Goal: Task Accomplishment & Management: Manage account settings

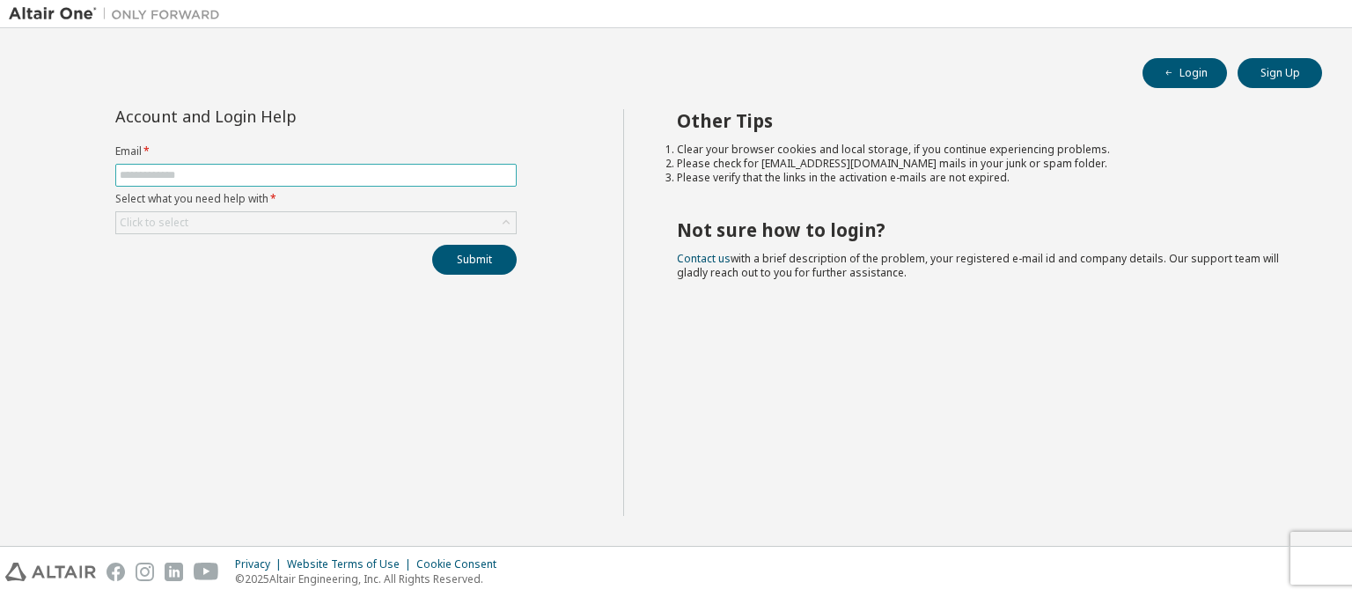
click at [380, 173] on input "text" at bounding box center [316, 175] width 393 height 14
type input "**********"
click at [380, 221] on div "Click to select" at bounding box center [316, 222] width 400 height 21
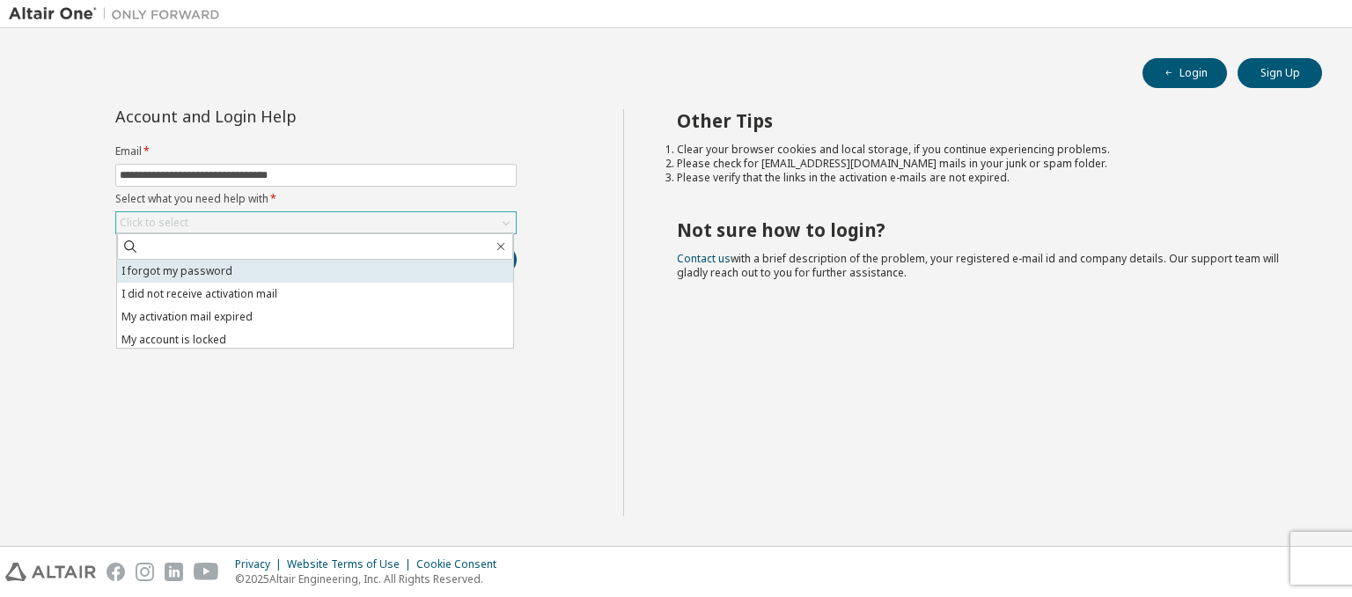
click at [381, 281] on li "I forgot my password" at bounding box center [315, 271] width 396 height 23
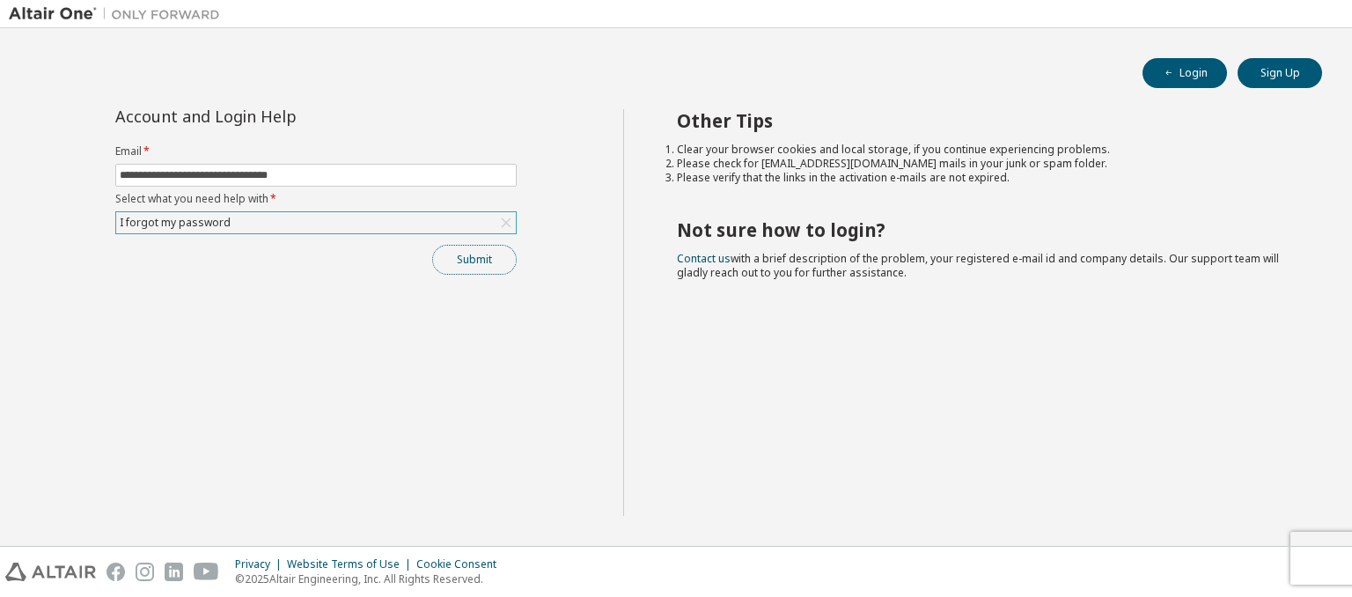
click at [479, 263] on button "Submit" at bounding box center [474, 260] width 85 height 30
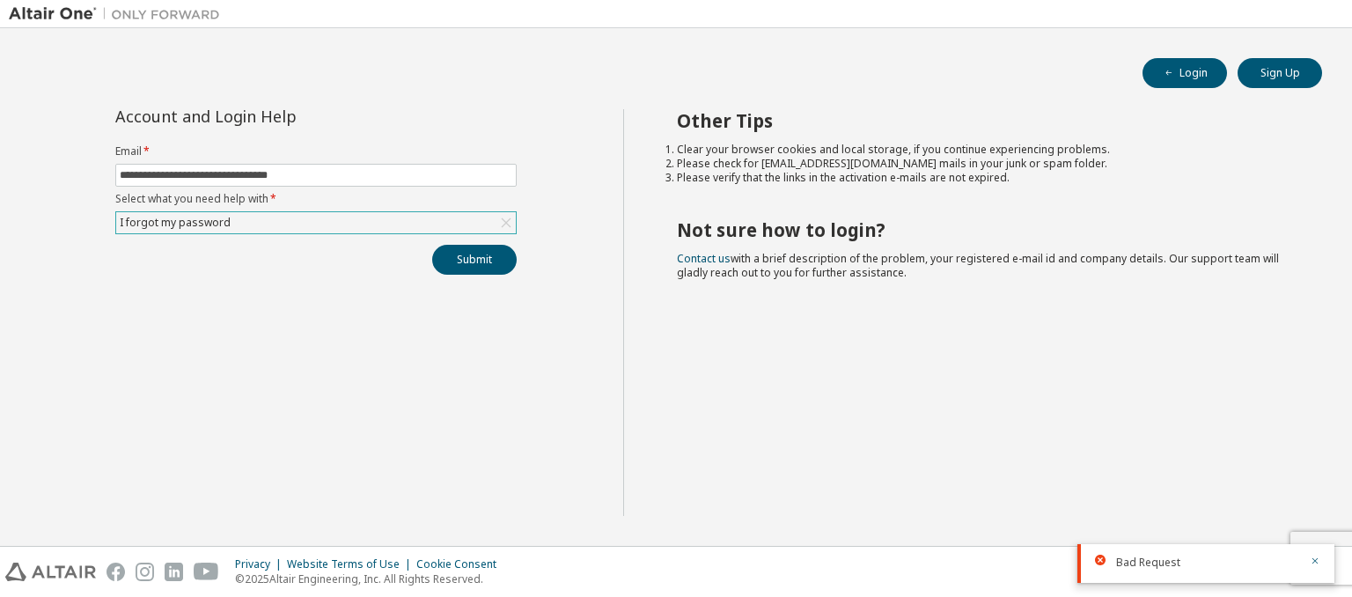
click at [401, 215] on div "I forgot my password" at bounding box center [316, 222] width 400 height 21
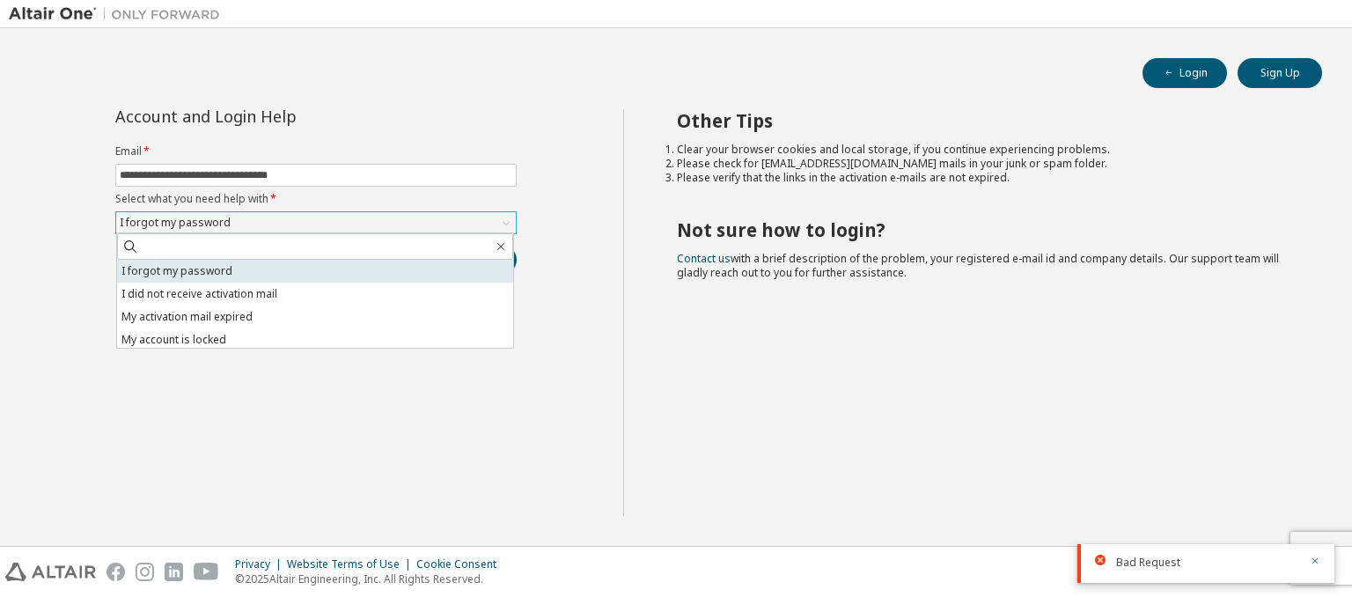
click at [357, 265] on li "I forgot my password" at bounding box center [315, 271] width 396 height 23
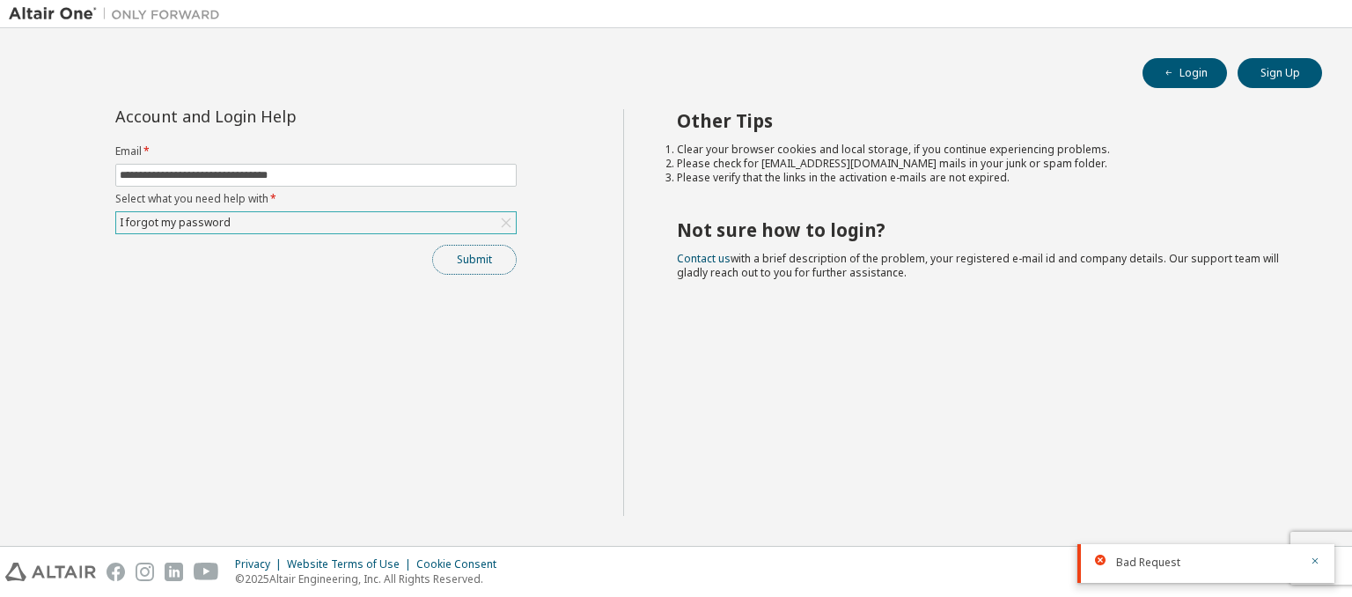
click at [491, 245] on button "Submit" at bounding box center [474, 260] width 85 height 30
click at [483, 265] on button "Submit" at bounding box center [474, 260] width 85 height 30
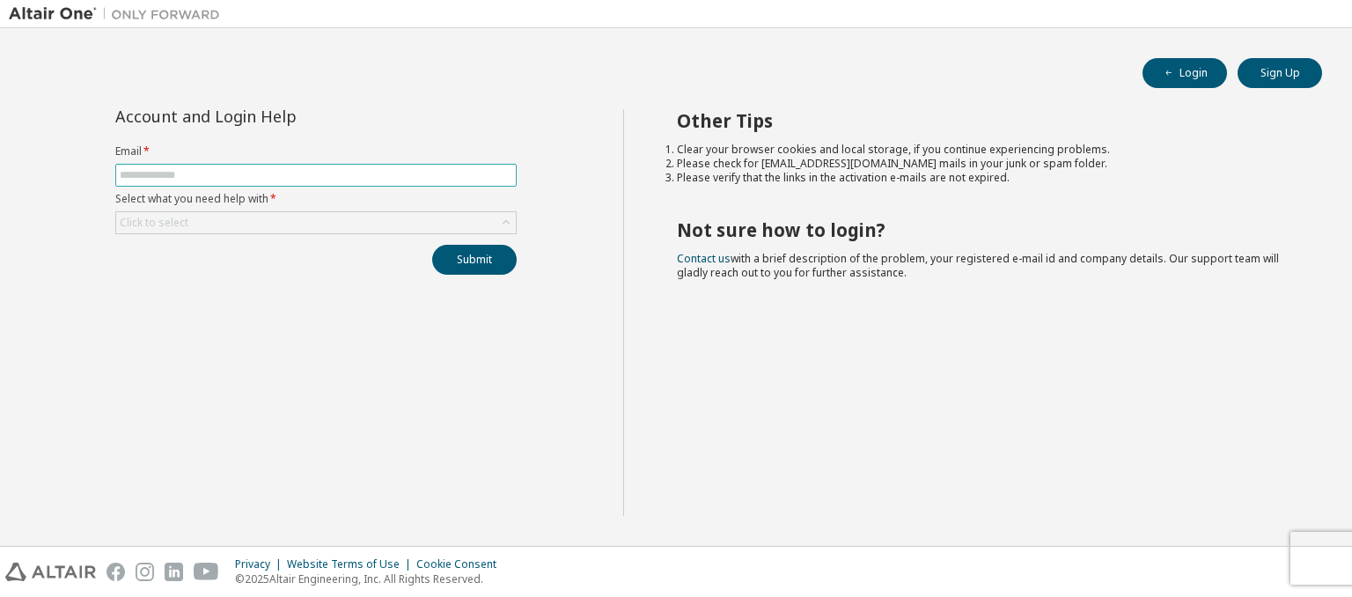
click at [443, 182] on span at bounding box center [315, 175] width 401 height 23
click at [441, 170] on input "text" at bounding box center [316, 175] width 393 height 14
type input "**********"
click at [289, 224] on div "Click to select" at bounding box center [316, 222] width 400 height 21
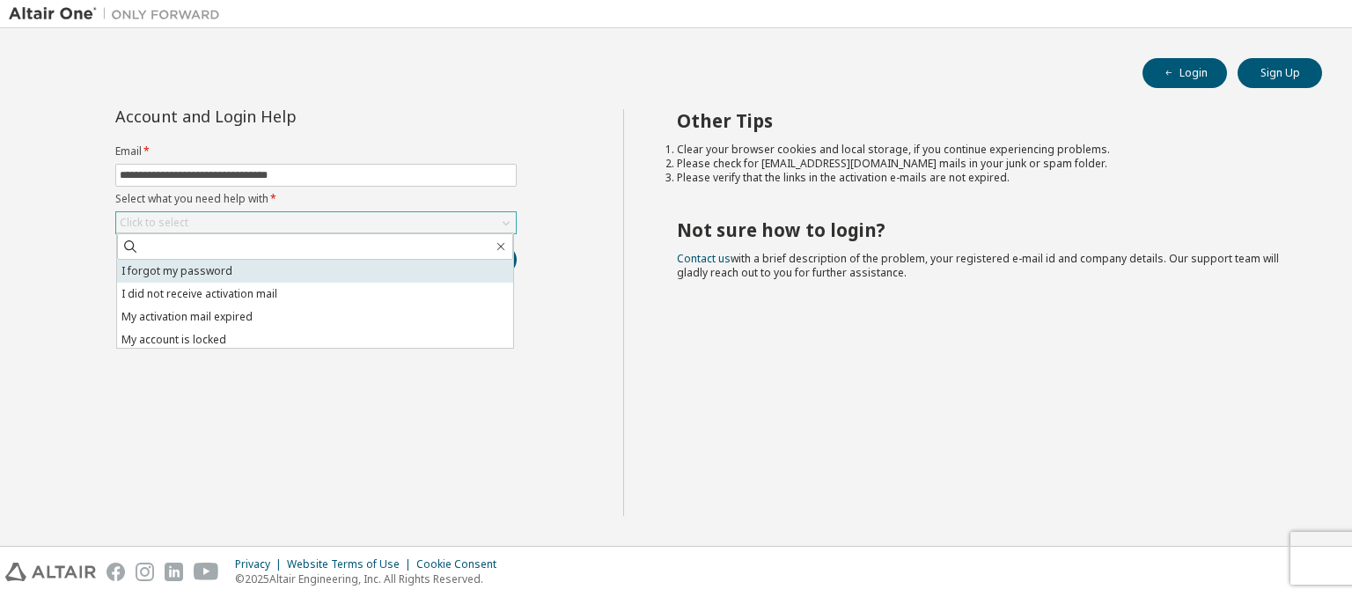
scroll to position [49, 0]
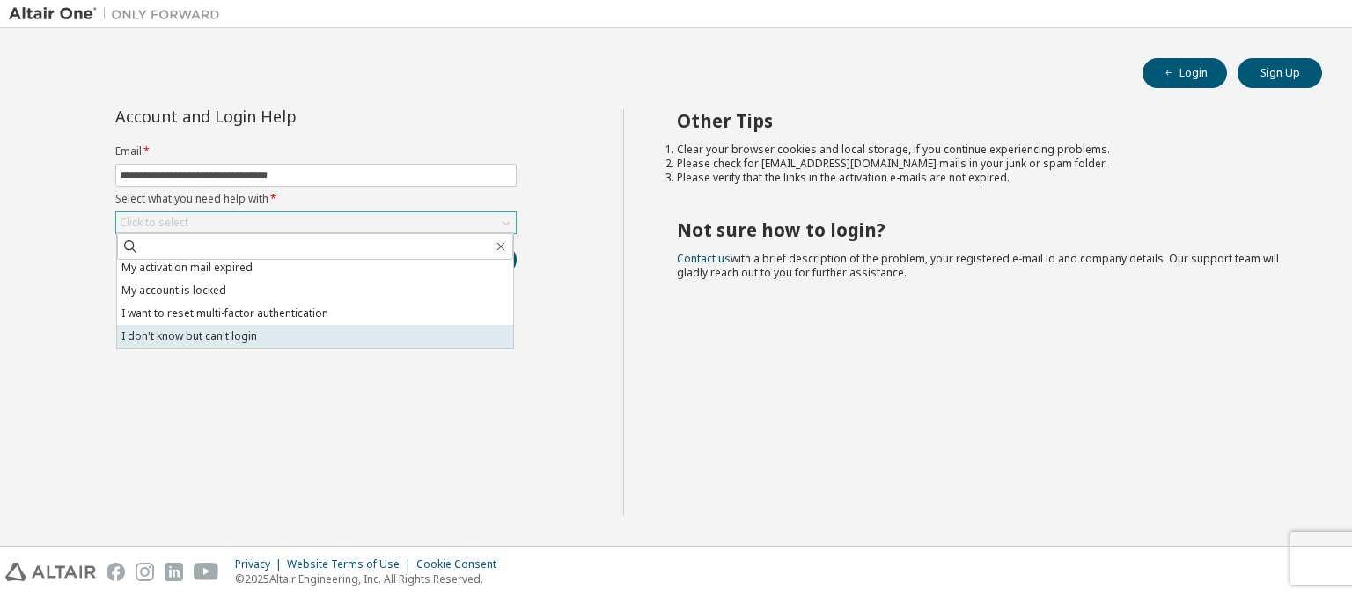
click at [375, 333] on li "I don't know but can't login" at bounding box center [315, 336] width 396 height 23
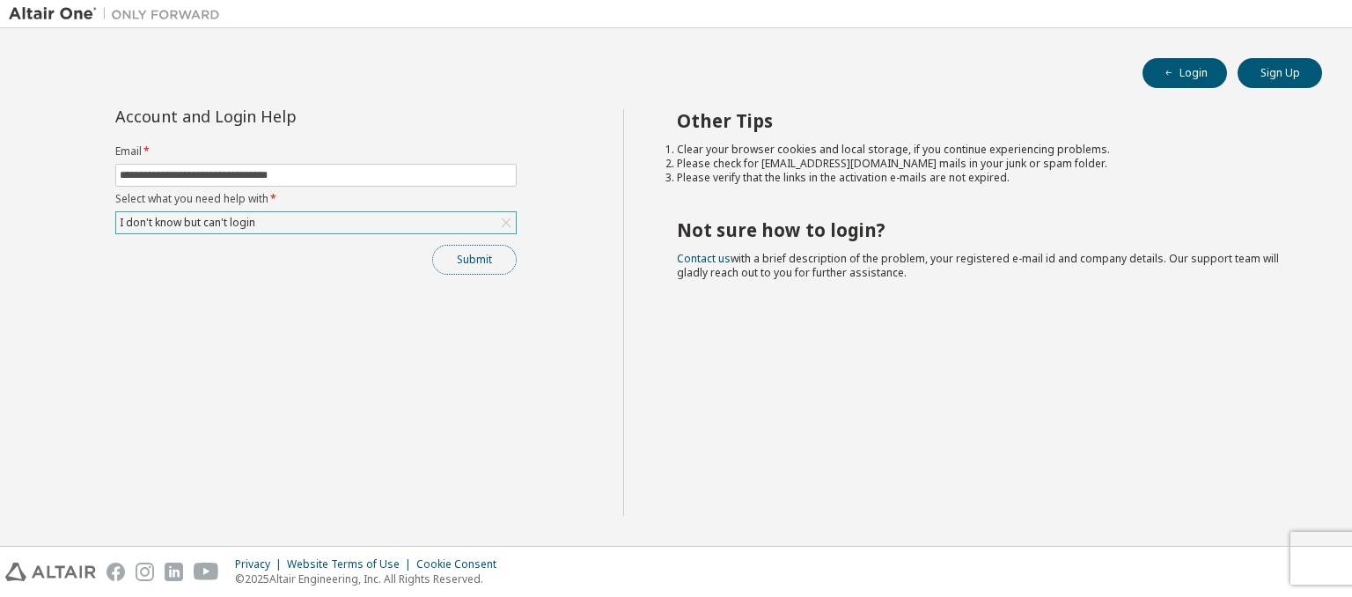
click at [479, 263] on button "Submit" at bounding box center [474, 260] width 85 height 30
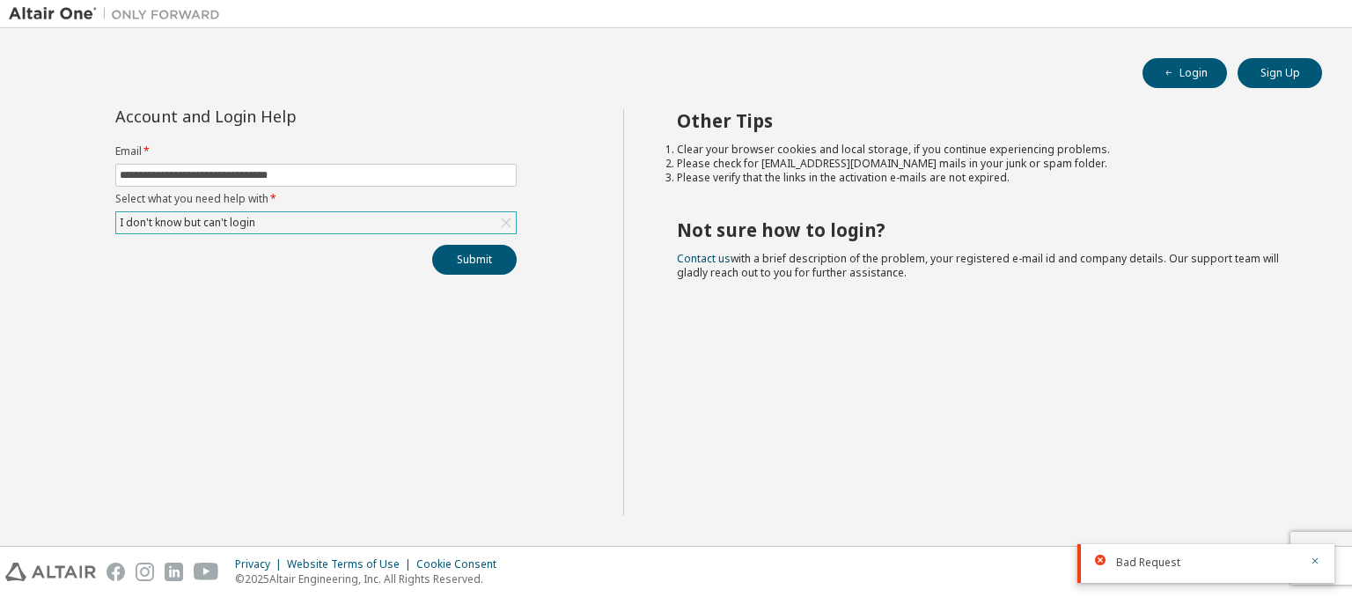
click at [1114, 561] on div at bounding box center [1105, 560] width 21 height 11
click at [1315, 557] on icon "button" at bounding box center [1315, 561] width 11 height 11
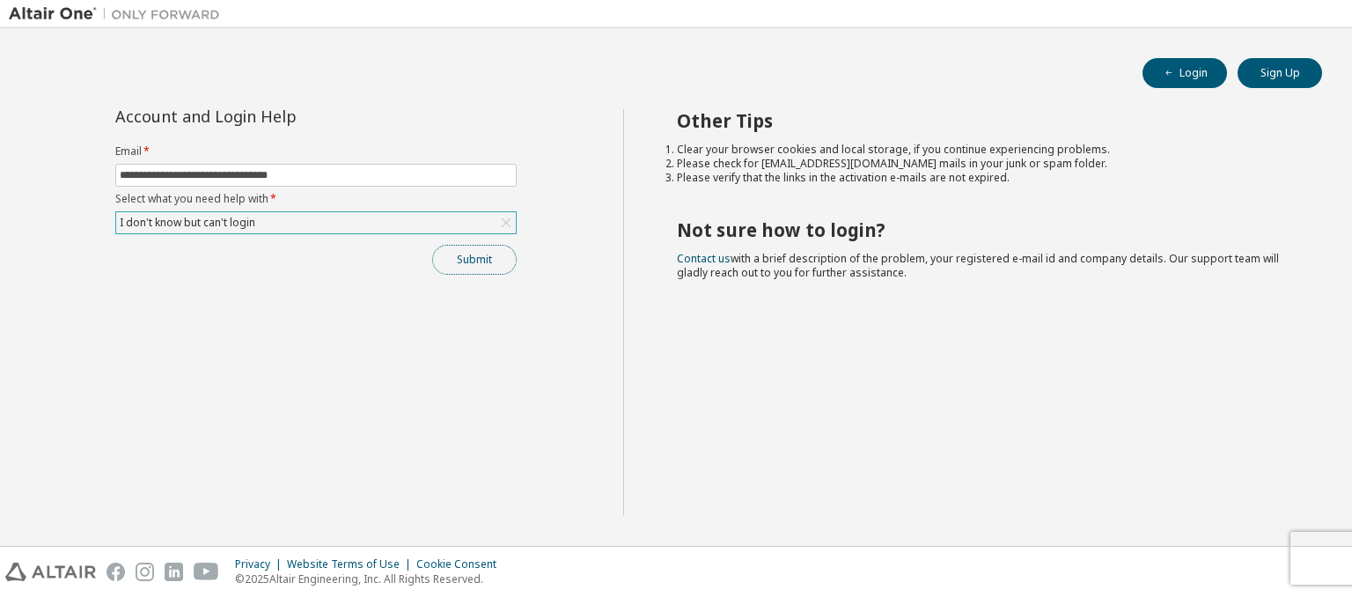
click at [479, 258] on button "Submit" at bounding box center [474, 260] width 85 height 30
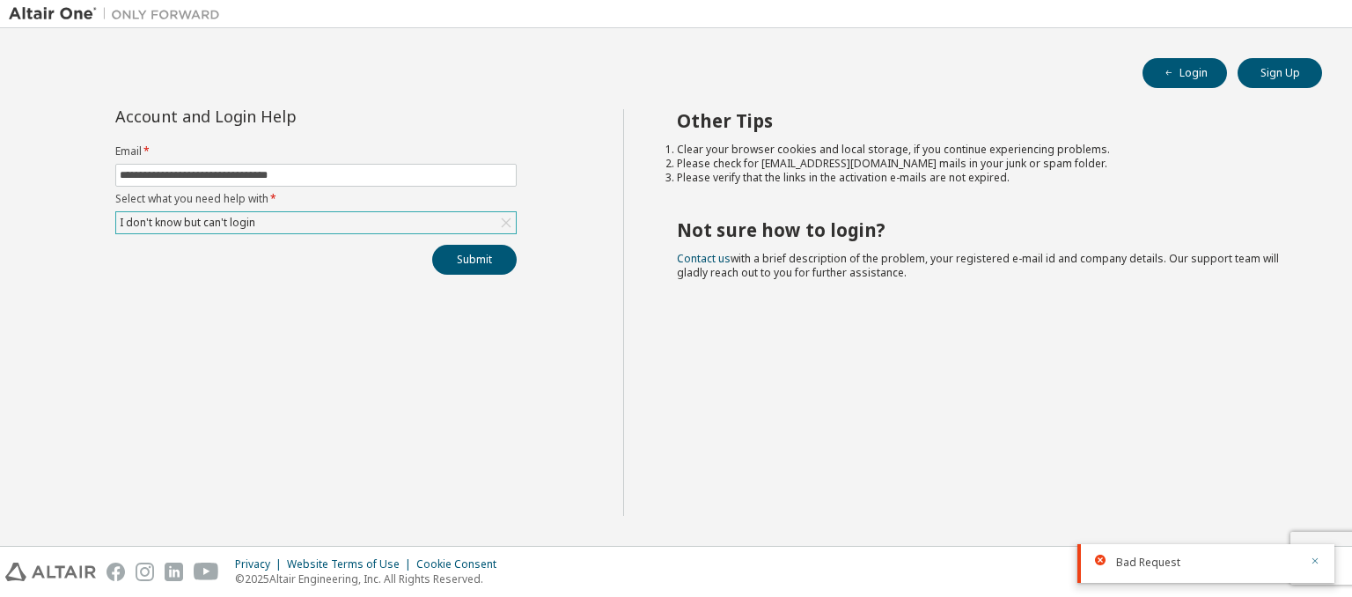
click at [1317, 556] on icon "button" at bounding box center [1315, 561] width 11 height 11
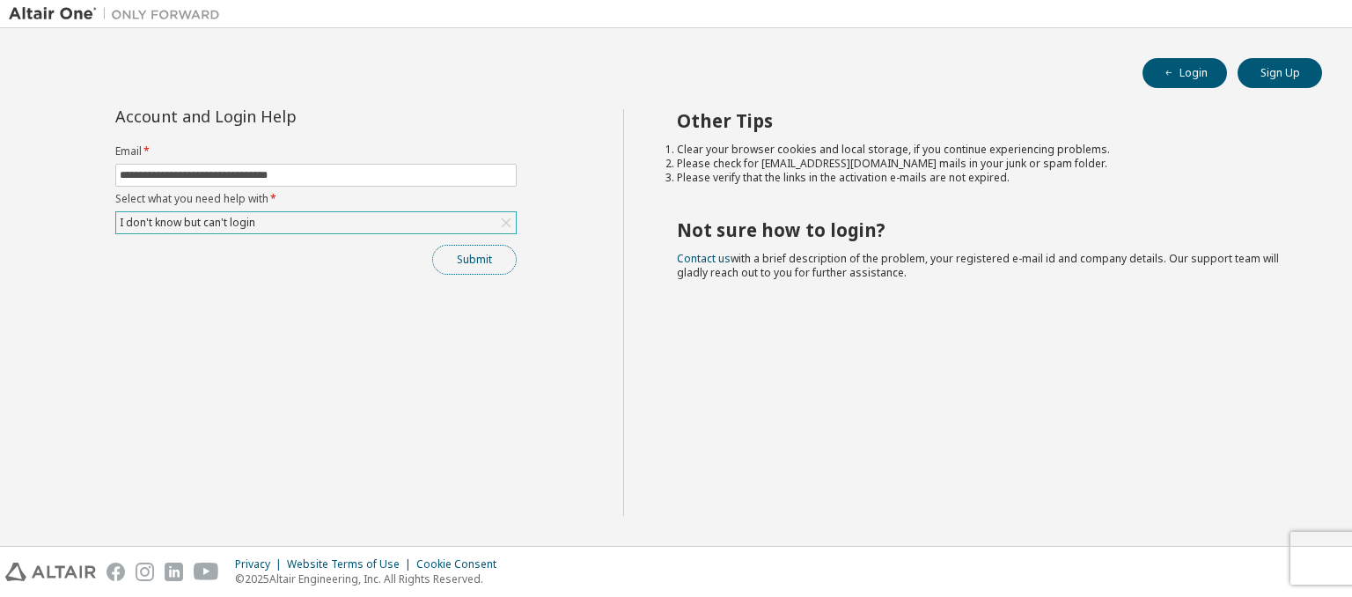
click at [484, 263] on button "Submit" at bounding box center [474, 260] width 85 height 30
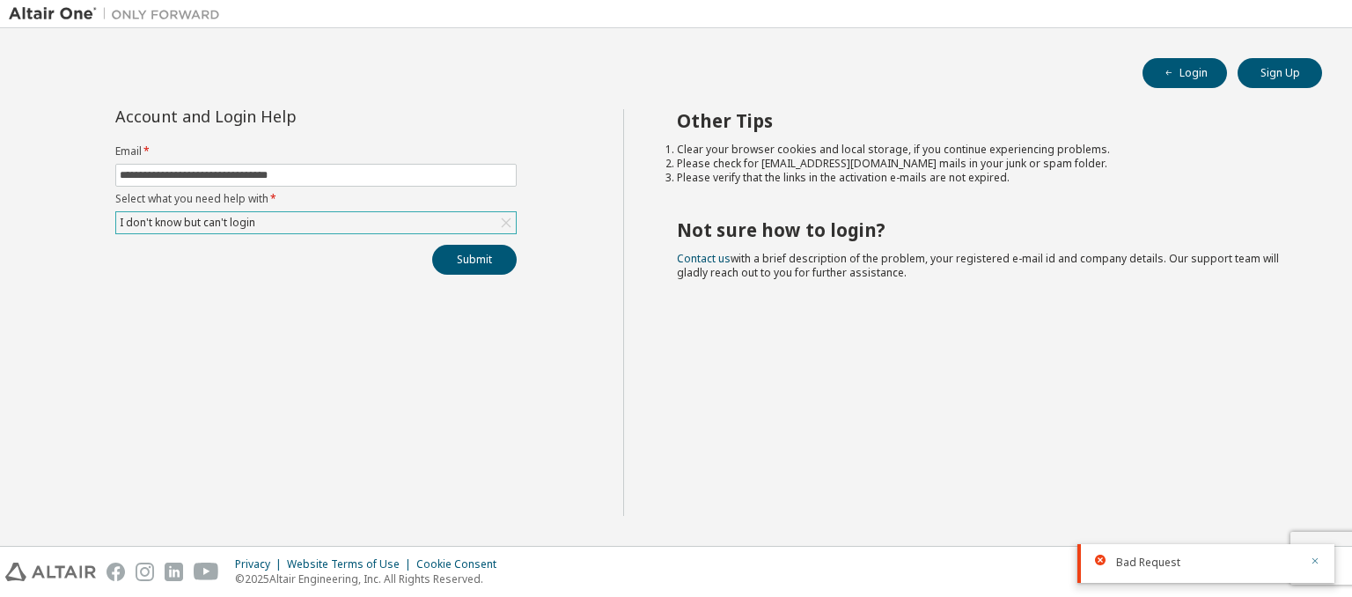
click at [1316, 561] on icon "button" at bounding box center [1316, 561] width 6 height 6
